Goal: Participate in discussion

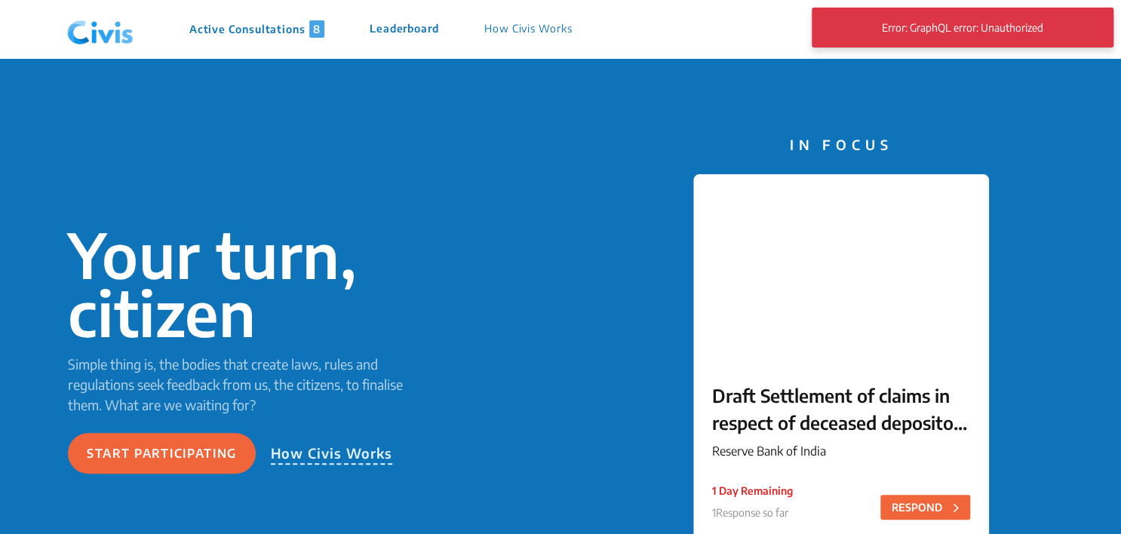
click at [996, 90] on div "Your turn, citizen Simple thing is, the bodies that create laws, rules and regu…" at bounding box center [560, 349] width 1121 height 583
click at [1041, 56] on div "Donate Log In / Sign Up Sign Up" at bounding box center [1008, 29] width 180 height 58
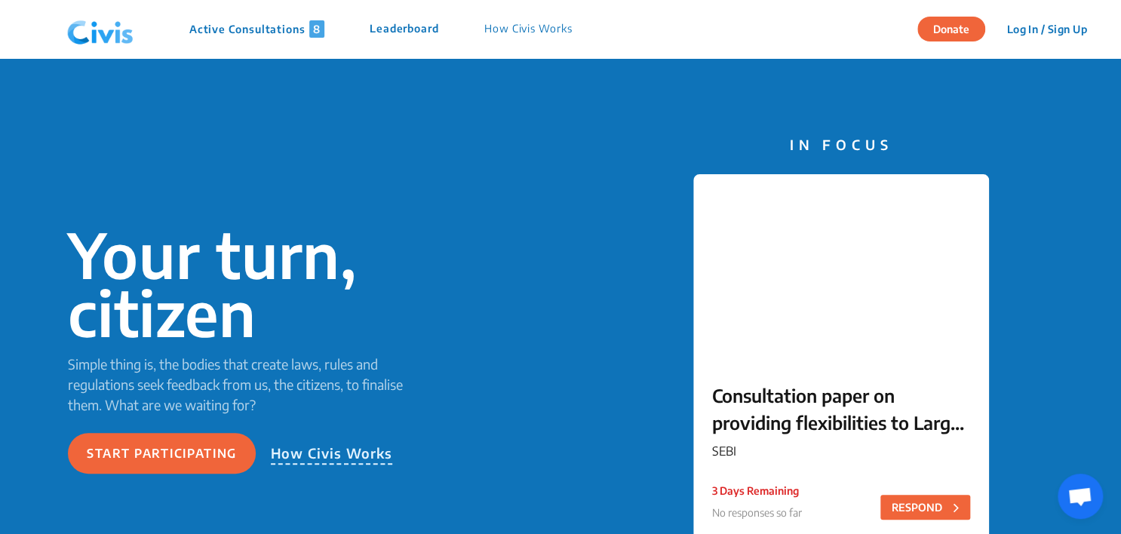
click at [1038, 42] on div "Donate Log In / Sign Up Sign Up" at bounding box center [1008, 29] width 180 height 58
click at [1039, 40] on button "Log In / Sign Up" at bounding box center [1047, 28] width 100 height 23
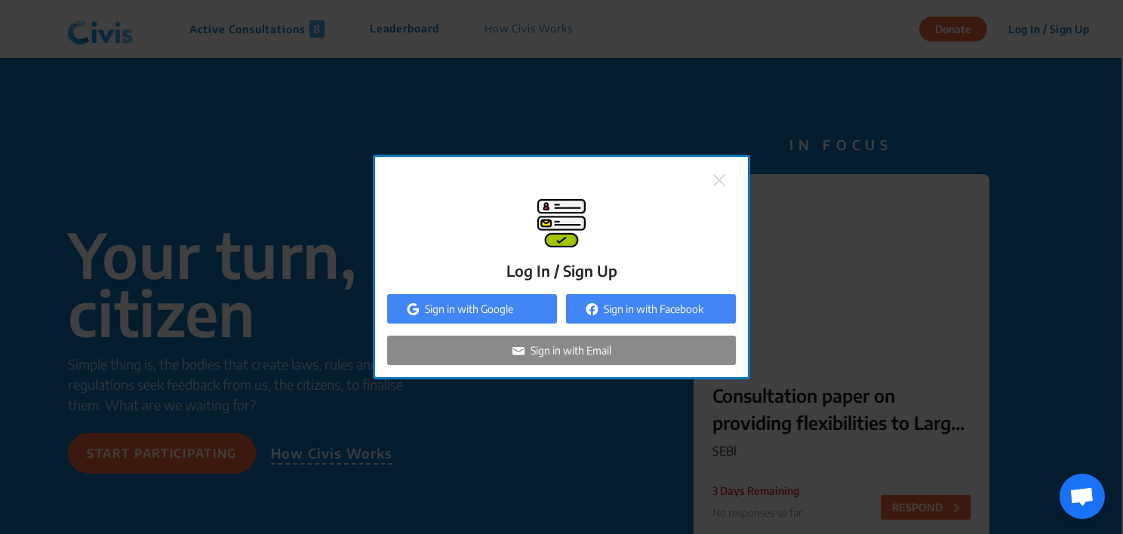
click at [500, 310] on p "Sign in with Google" at bounding box center [469, 309] width 88 height 16
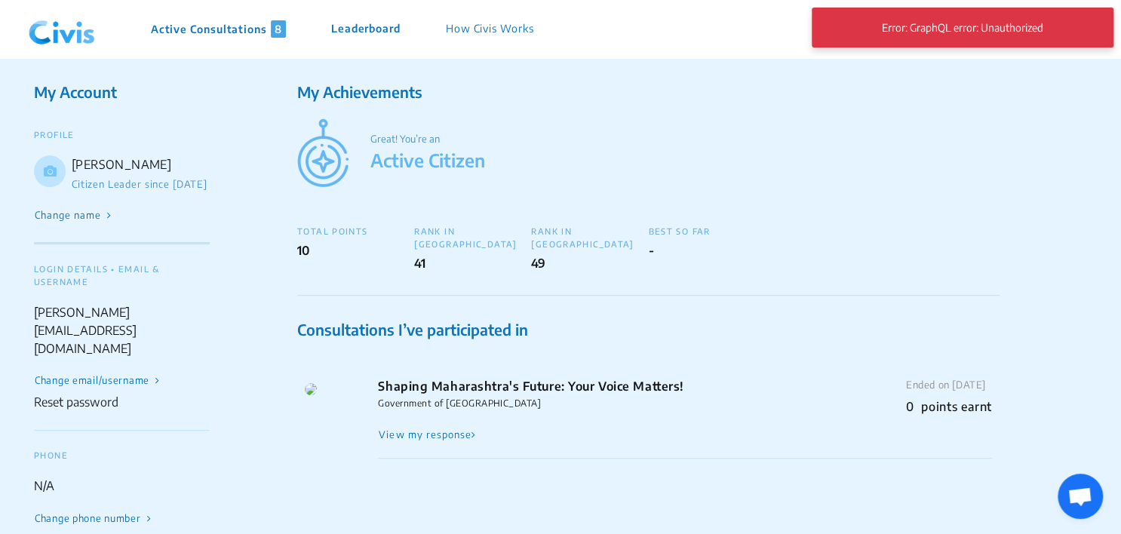
click at [178, 23] on p "Active Consultations 8" at bounding box center [218, 28] width 135 height 17
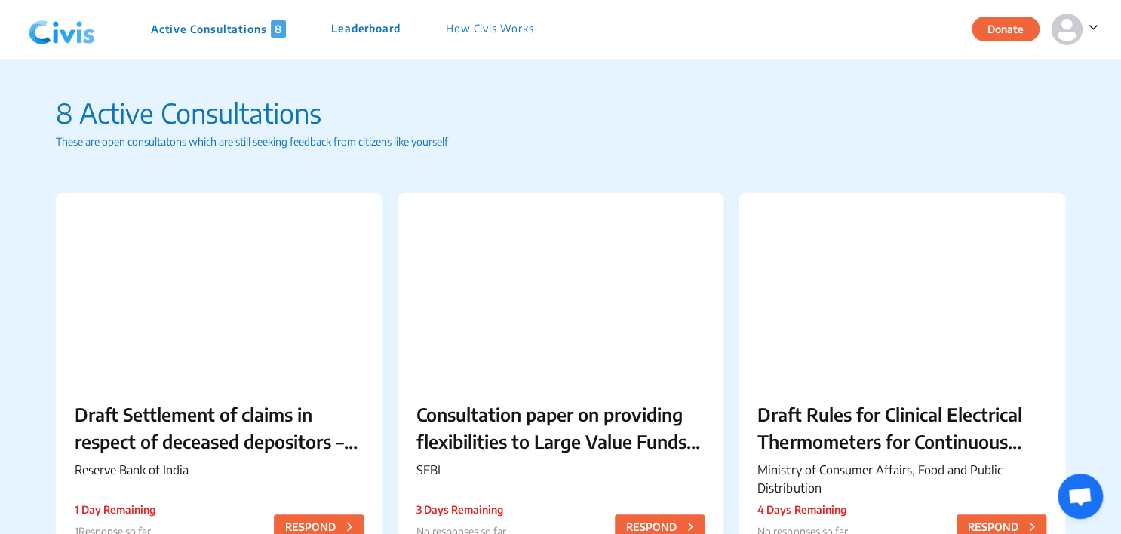
click at [50, 18] on img at bounding box center [62, 29] width 78 height 45
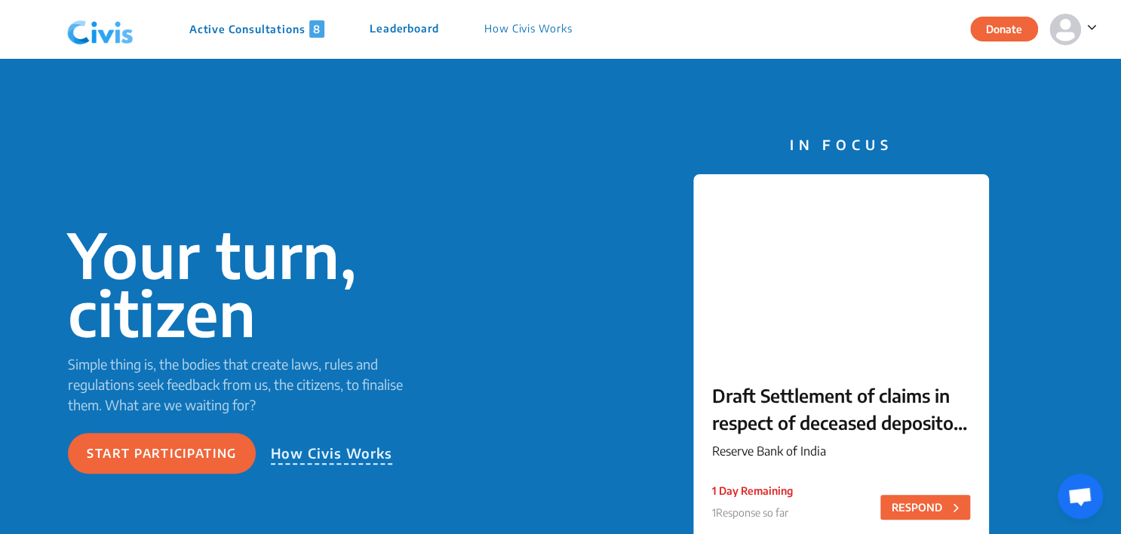
click at [217, 34] on p "Active Consultations 8" at bounding box center [256, 28] width 135 height 17
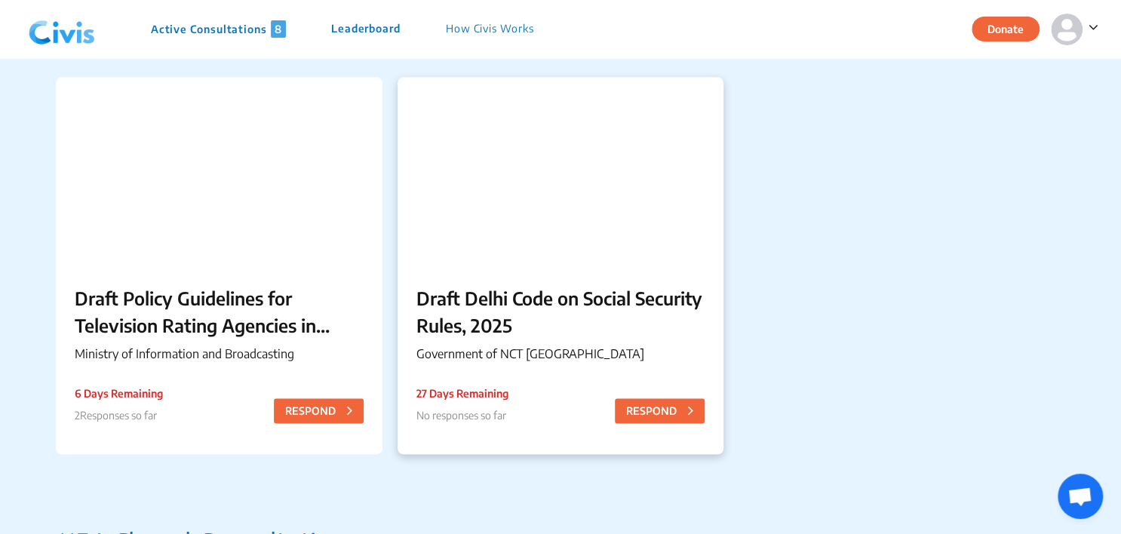
scroll to position [1214, 0]
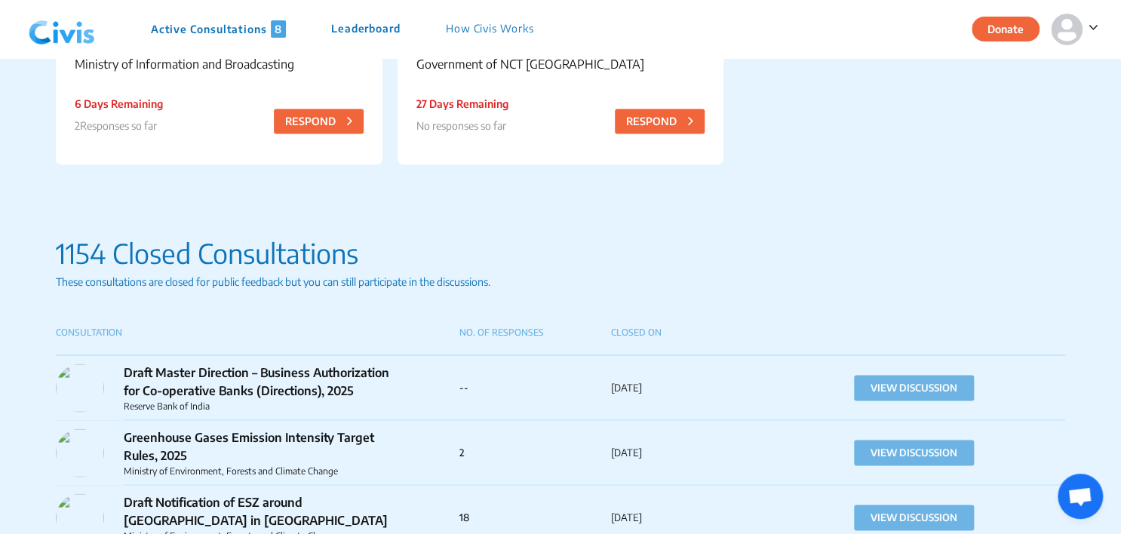
click at [872, 257] on p "1154 Closed Consultations" at bounding box center [560, 252] width 1009 height 41
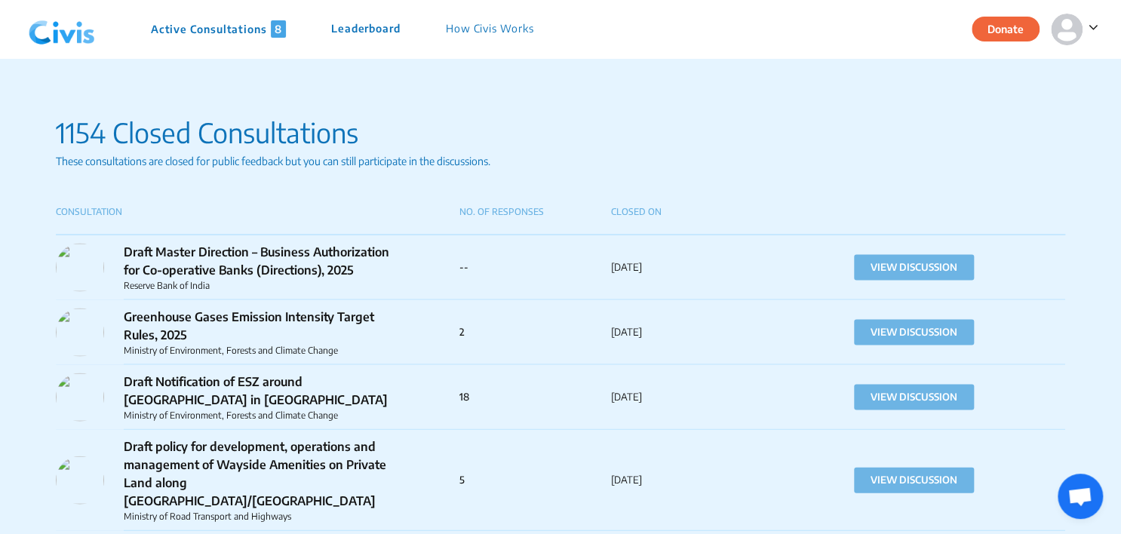
click at [42, 30] on img at bounding box center [62, 29] width 78 height 45
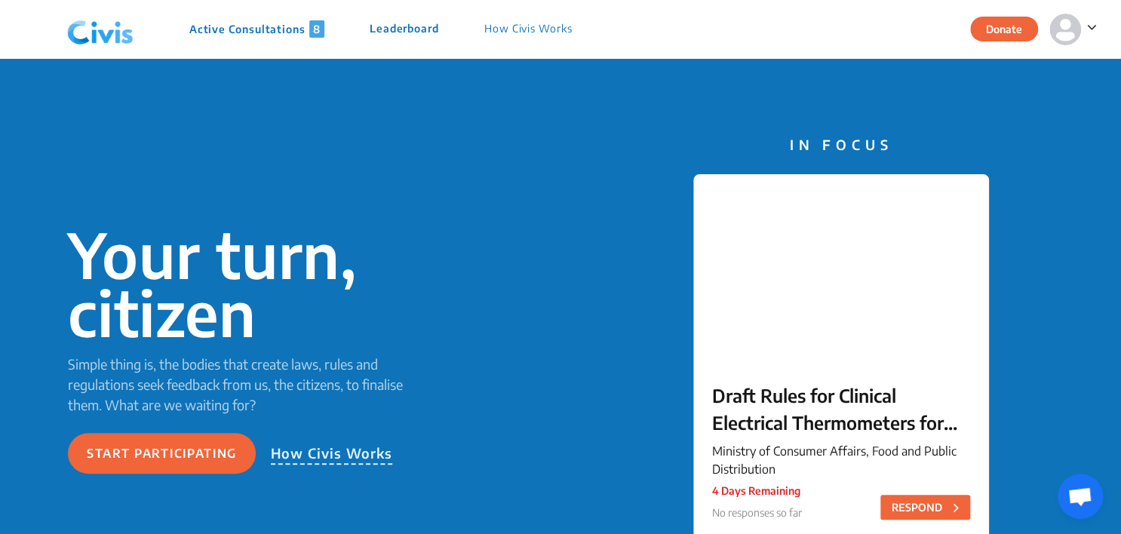
click at [226, 29] on p "Active Consultations 8" at bounding box center [256, 28] width 135 height 17
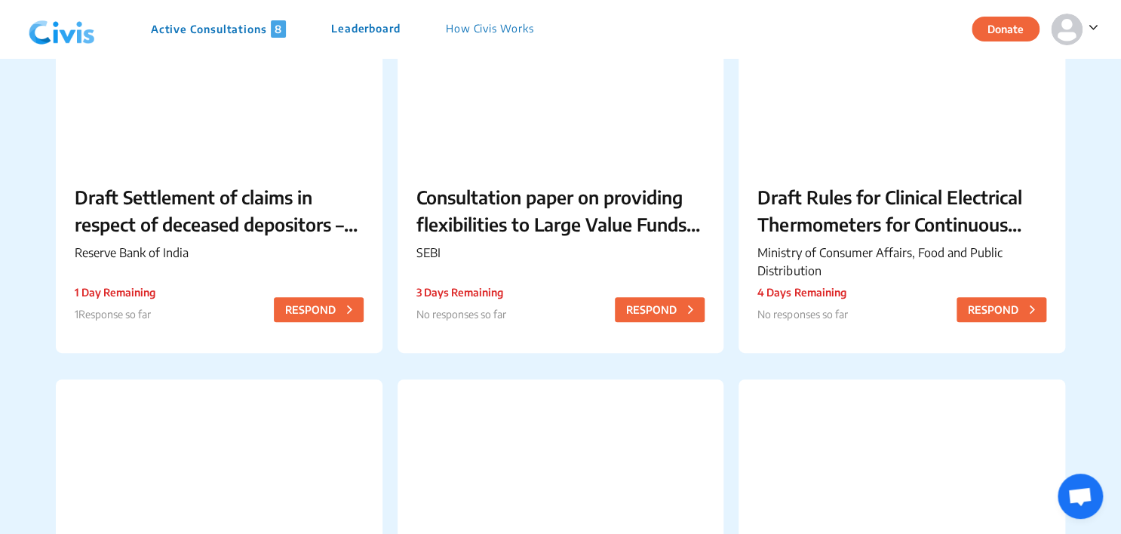
scroll to position [69, 0]
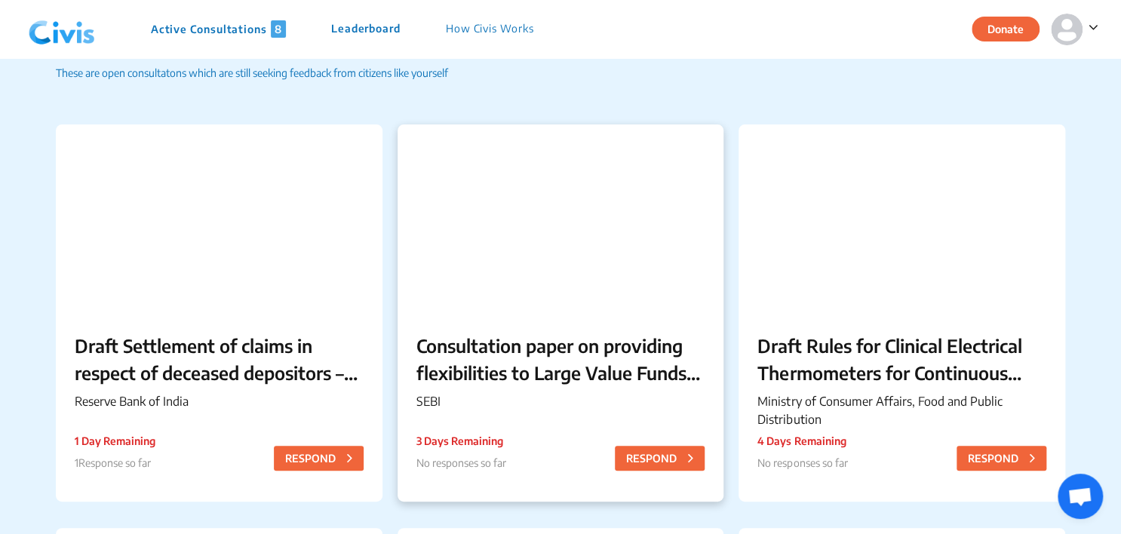
click at [595, 219] on div at bounding box center [561, 219] width 326 height 189
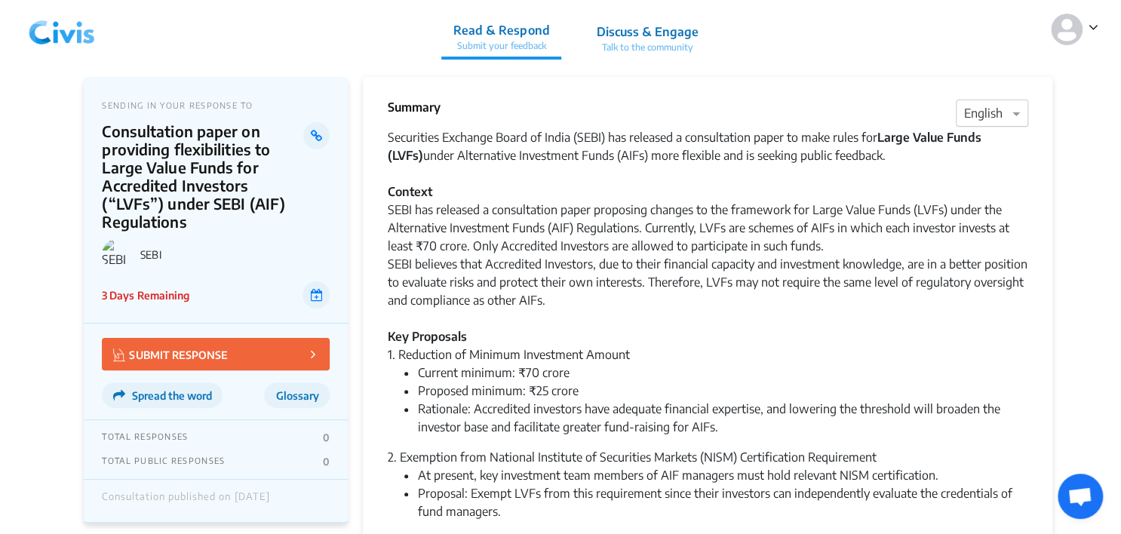
click at [975, 118] on div at bounding box center [992, 114] width 71 height 20
click at [972, 169] on span "Hindi" at bounding box center [979, 172] width 29 height 15
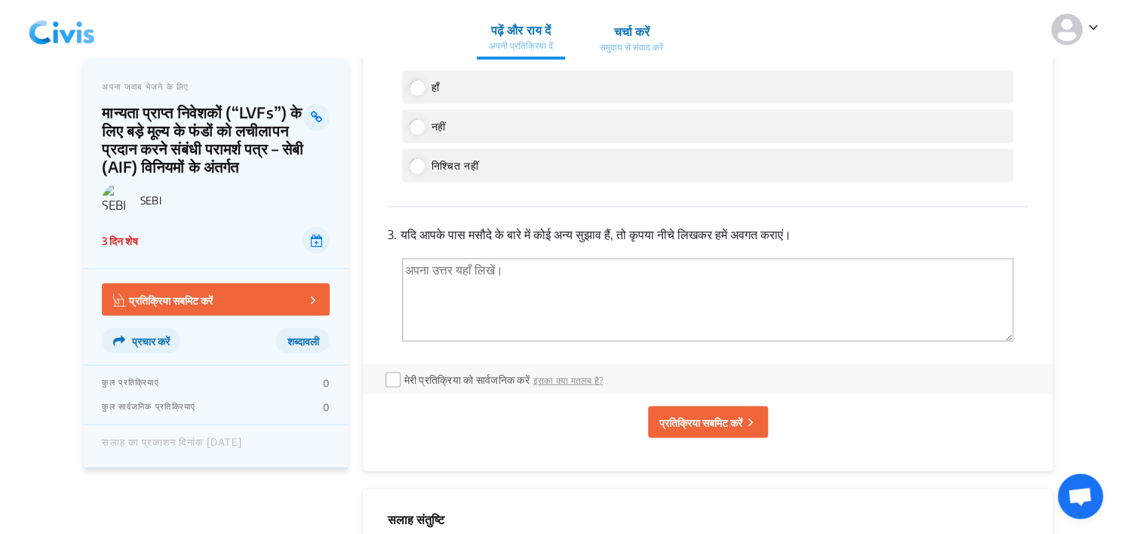
scroll to position [1215, 0]
click at [974, 143] on div "नहीं" at bounding box center [707, 126] width 611 height 33
